Goal: Transaction & Acquisition: Download file/media

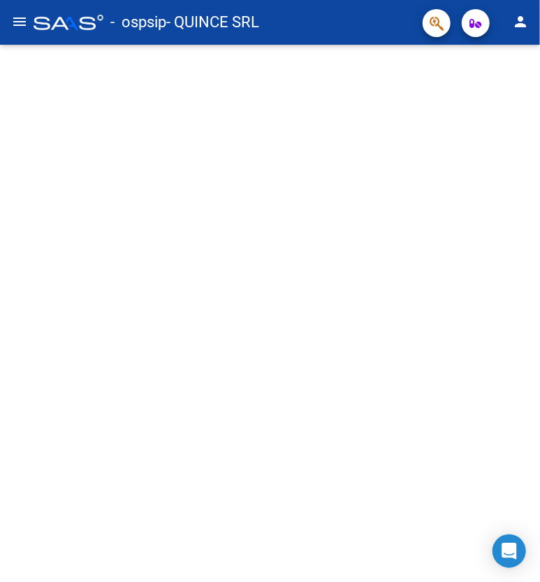
click at [24, 18] on mat-icon "menu" at bounding box center [19, 21] width 17 height 17
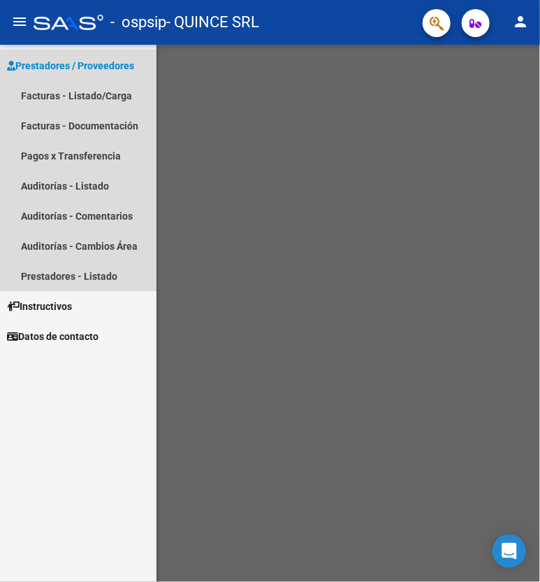
click at [57, 68] on span "Prestadores / Proveedores" at bounding box center [70, 65] width 127 height 15
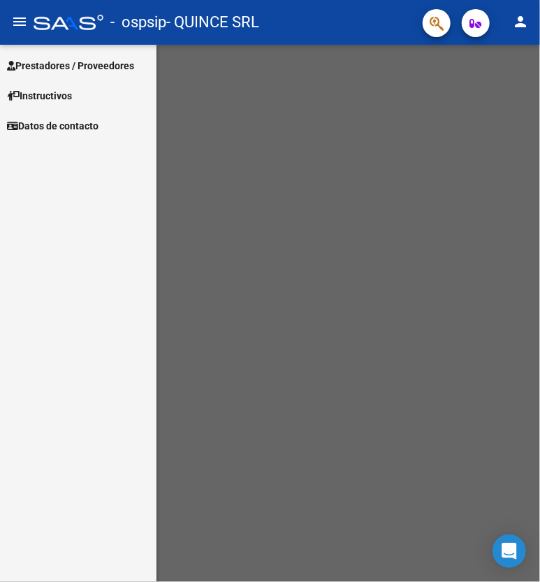
click at [57, 68] on span "Prestadores / Proveedores" at bounding box center [70, 65] width 127 height 15
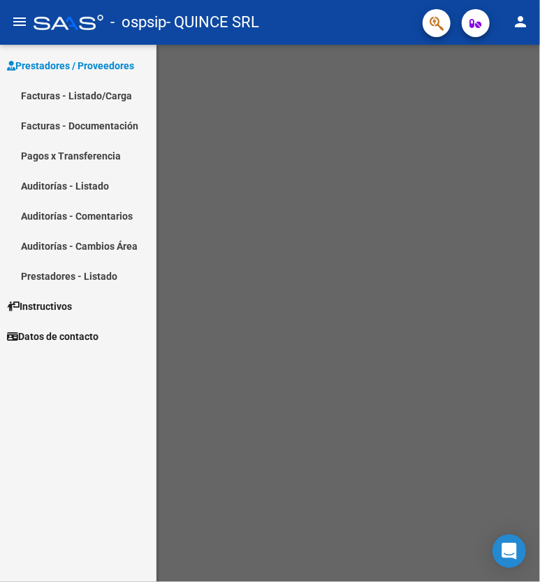
click at [103, 93] on link "Facturas - Listado/Carga" at bounding box center [78, 95] width 157 height 30
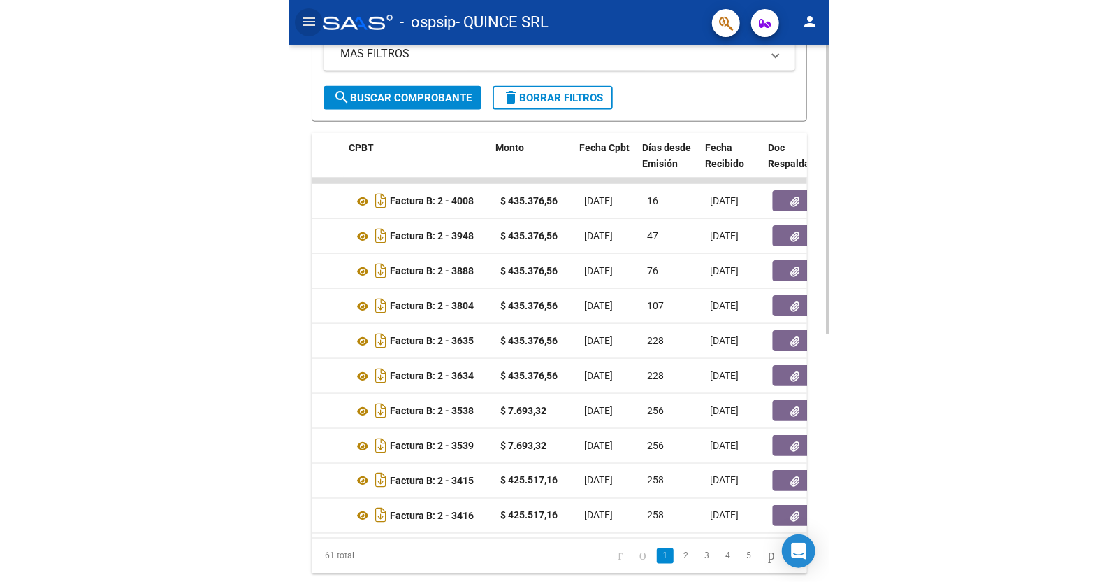
scroll to position [0, 489]
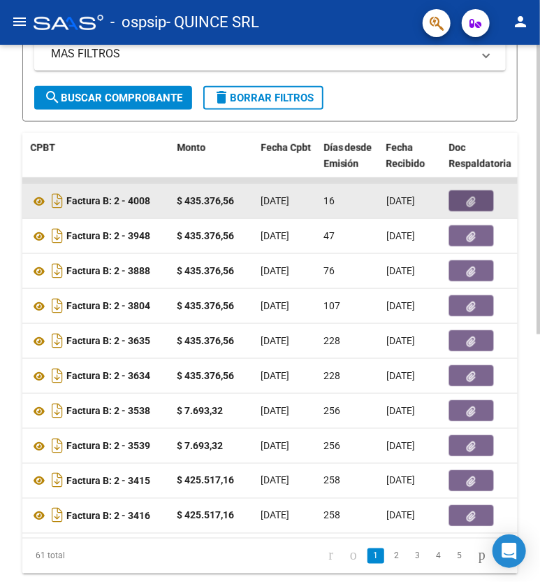
click at [479, 203] on button "button" at bounding box center [471, 200] width 45 height 21
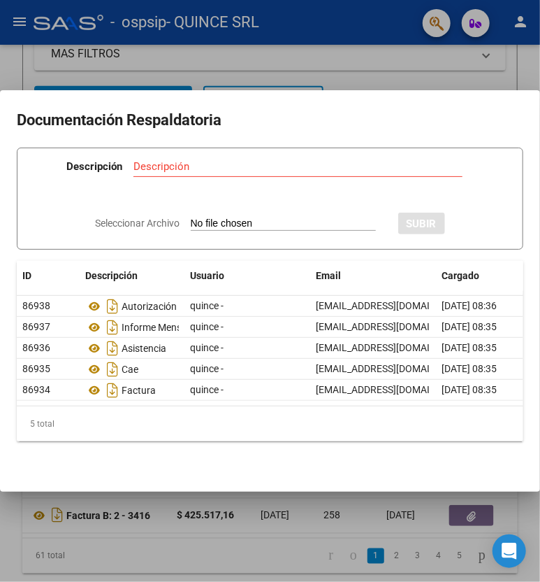
drag, startPoint x: 243, startPoint y: 470, endPoint x: 205, endPoint y: 467, distance: 37.2
click at [205, 467] on mat-dialog-content "Documentación Respaldatoria Descripción Descripción Seleccionar Archivo SUBIR I…" at bounding box center [270, 290] width 540 height 367
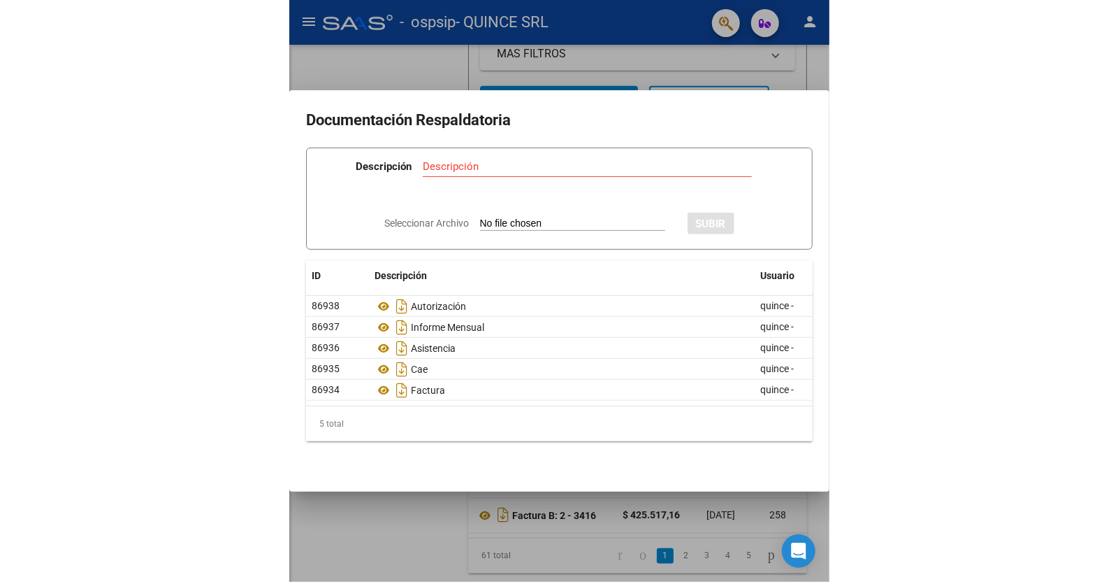
scroll to position [301, 0]
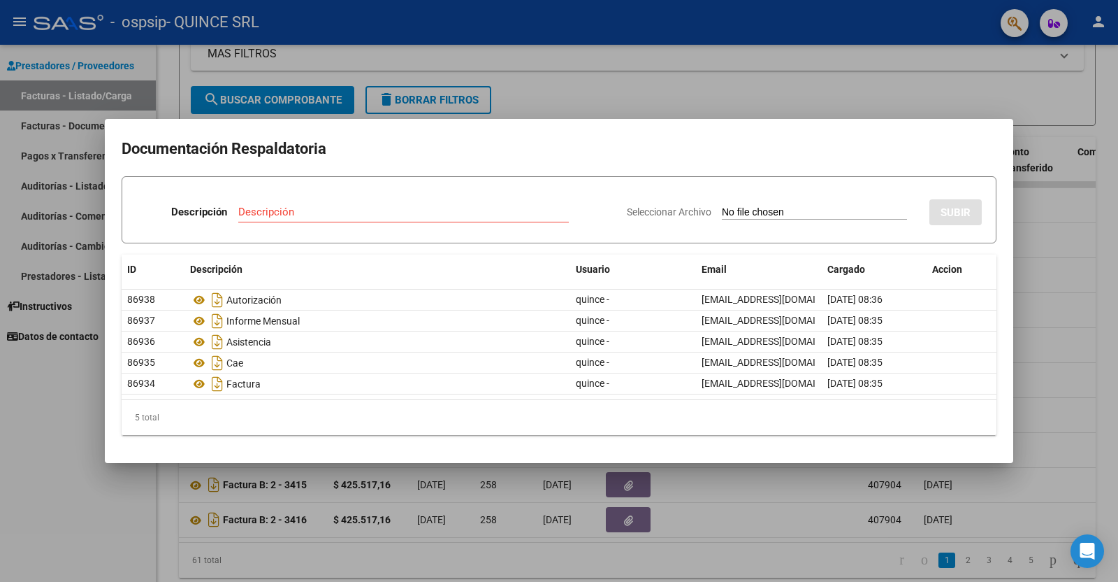
click at [540, 75] on div at bounding box center [559, 291] width 1118 height 582
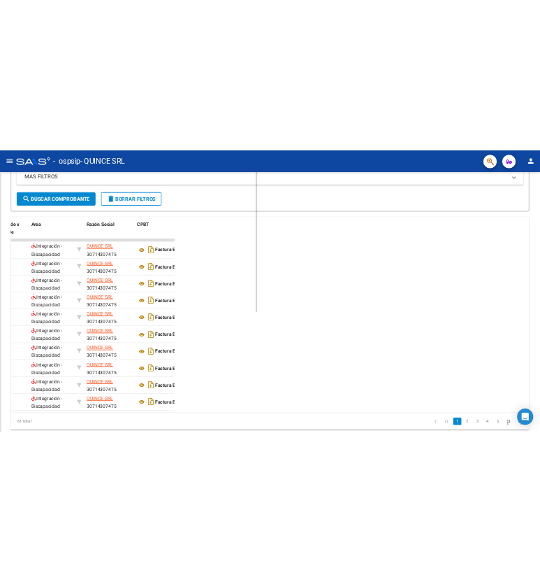
scroll to position [388, 0]
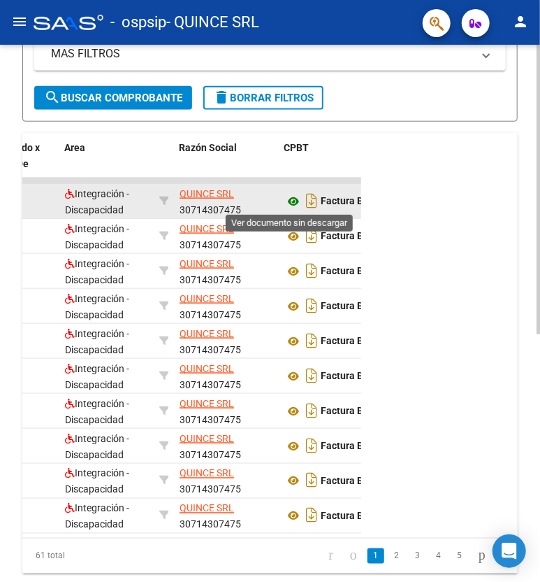
click at [291, 201] on icon at bounding box center [293, 201] width 18 height 17
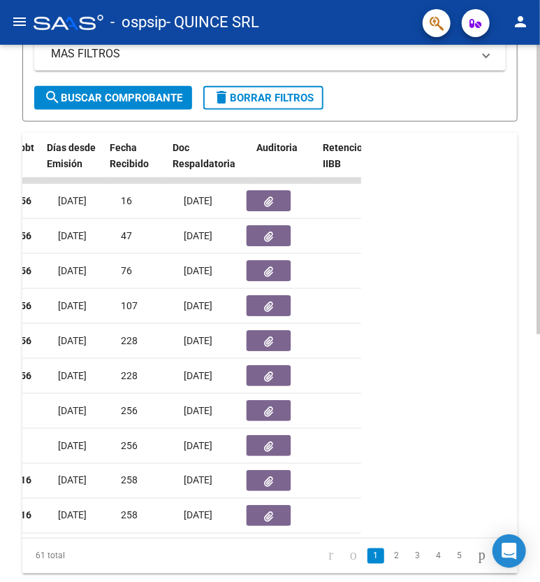
scroll to position [0, 890]
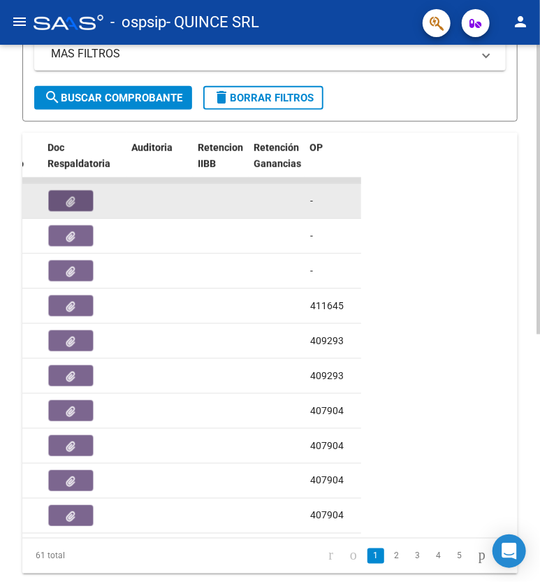
click at [71, 207] on button "button" at bounding box center [70, 200] width 45 height 21
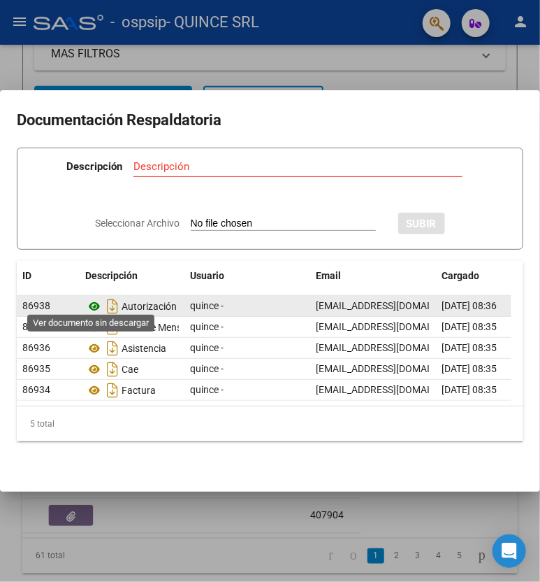
click at [94, 298] on icon at bounding box center [94, 306] width 18 height 17
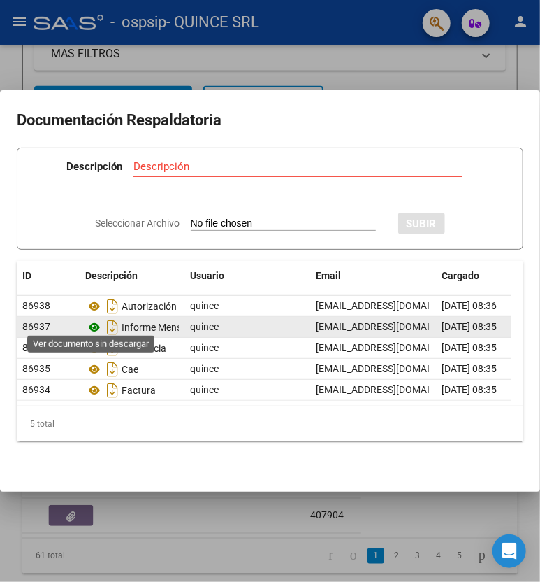
click at [96, 323] on icon at bounding box center [94, 327] width 18 height 17
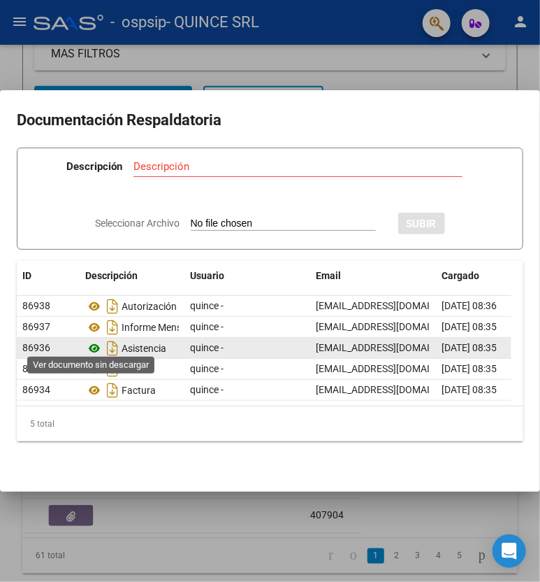
click at [96, 340] on icon at bounding box center [94, 348] width 18 height 17
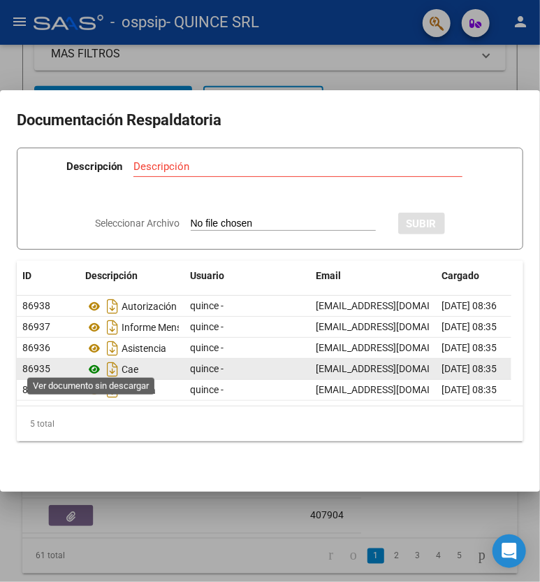
click at [94, 361] on icon at bounding box center [94, 369] width 18 height 17
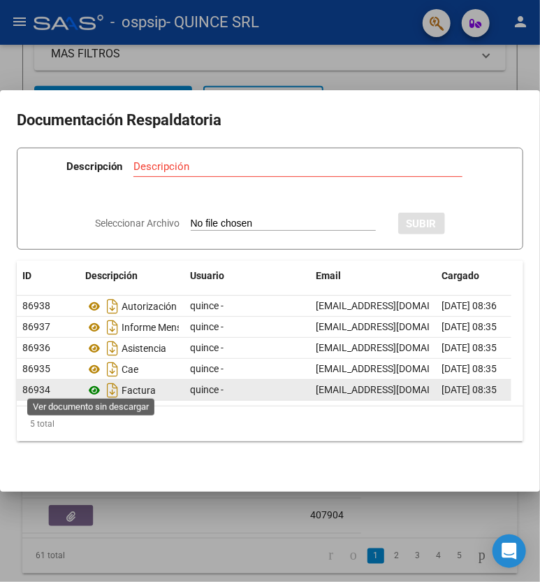
click at [96, 382] on icon at bounding box center [94, 390] width 18 height 17
